Goal: Information Seeking & Learning: Learn about a topic

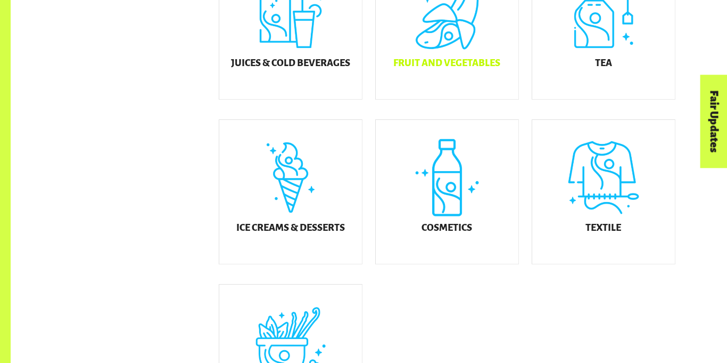
scroll to position [540, 0]
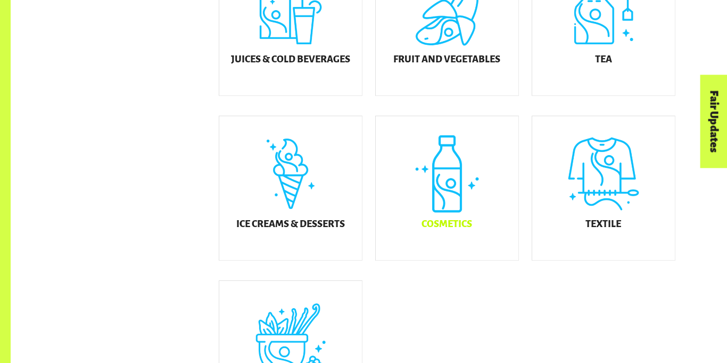
click at [453, 198] on div "Cosmetics" at bounding box center [447, 188] width 143 height 144
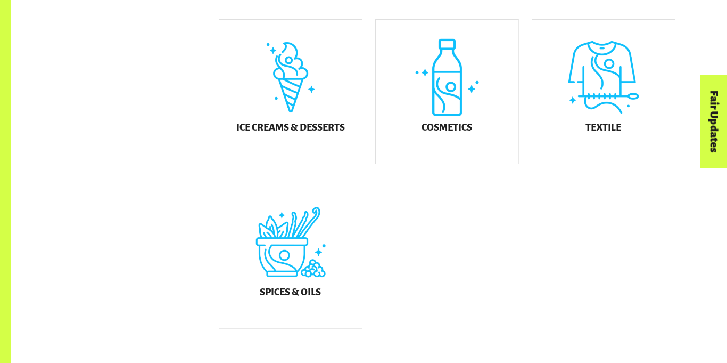
scroll to position [640, 0]
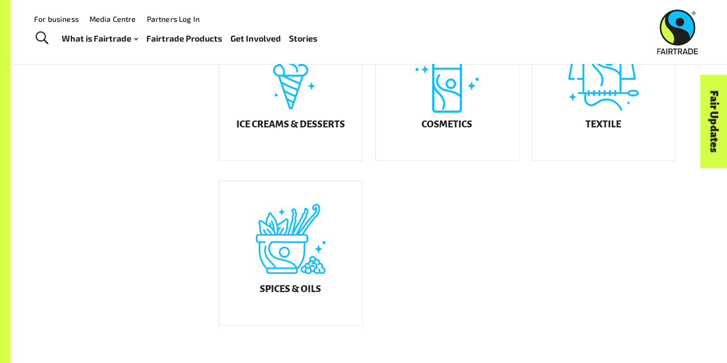
click at [435, 163] on div "Cosmetics" at bounding box center [441, 81] width 157 height 165
click at [416, 149] on div "Cosmetics" at bounding box center [447, 89] width 143 height 144
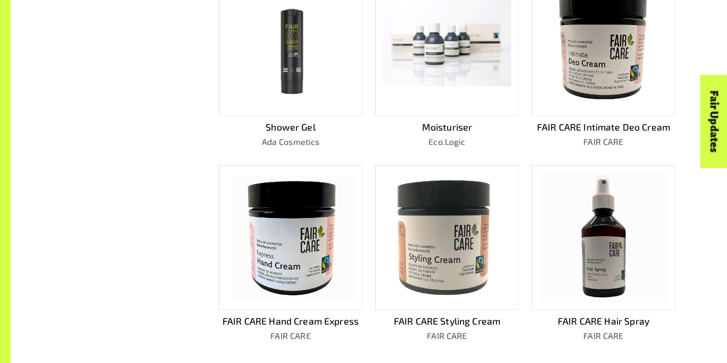
click at [624, 335] on p "FAIR CARE" at bounding box center [604, 335] width 144 height 13
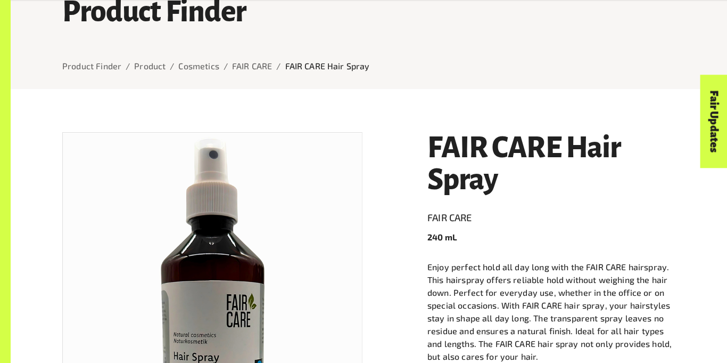
scroll to position [89, 0]
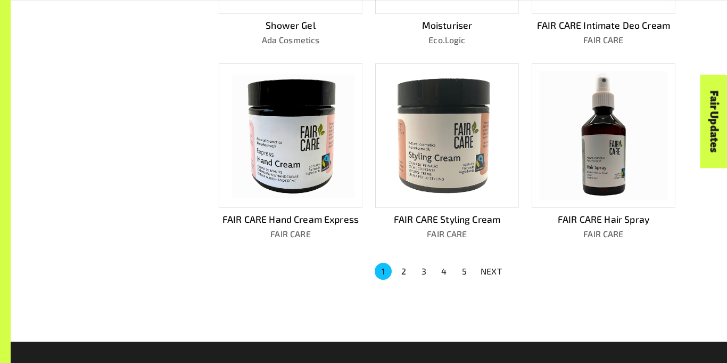
scroll to position [809, 0]
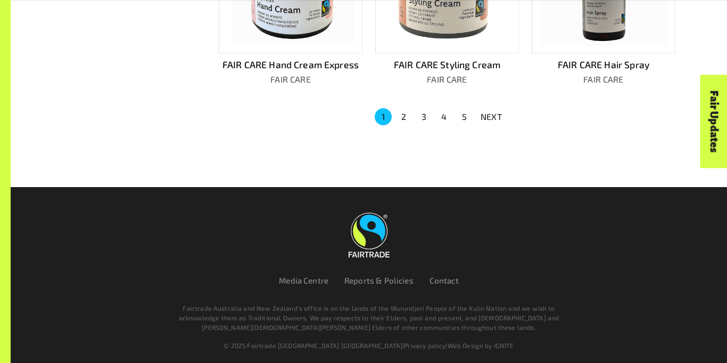
click at [400, 112] on button "2" at bounding box center [403, 116] width 17 height 17
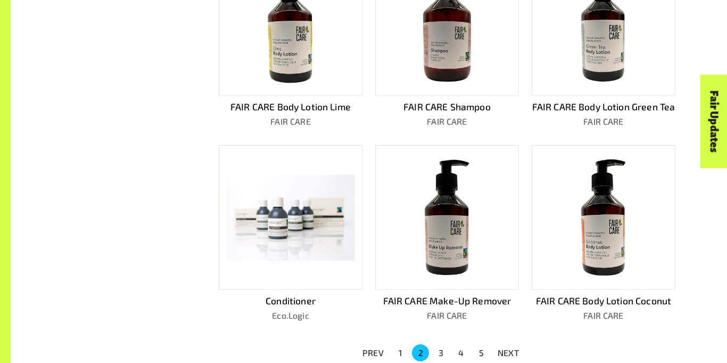
scroll to position [560, 0]
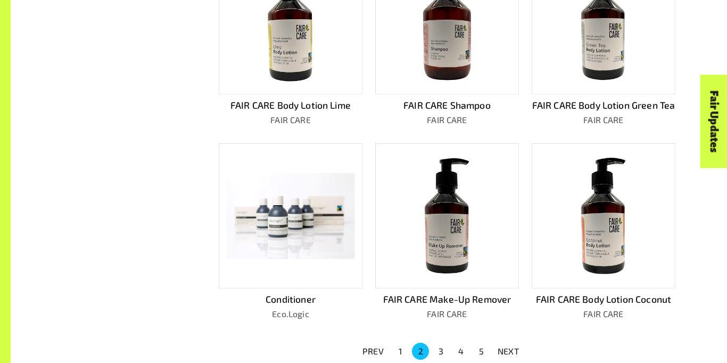
click at [437, 78] on img at bounding box center [447, 21] width 128 height 128
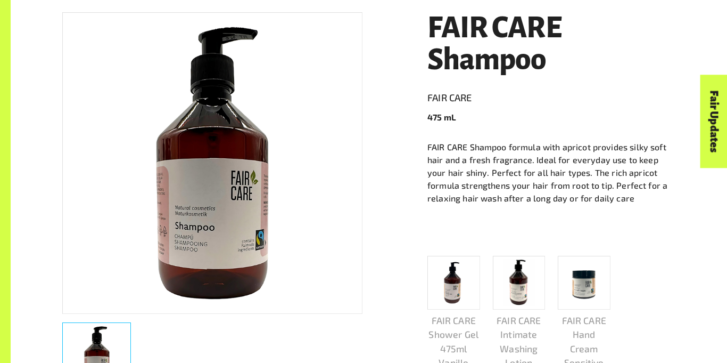
scroll to position [207, 0]
